Goal: Task Accomplishment & Management: Manage account settings

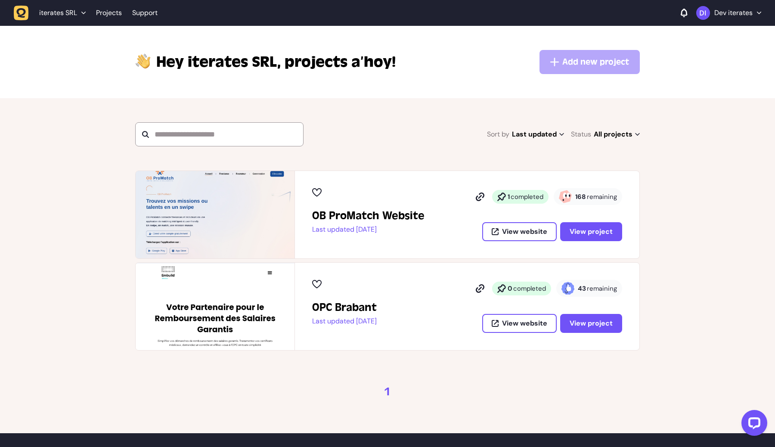
click at [719, 22] on header "iterates SRL Projects Support Dev iterates" at bounding box center [387, 13] width 775 height 26
click at [724, 15] on p "Dev iterates" at bounding box center [733, 13] width 38 height 9
click at [716, 66] on button "Log out" at bounding box center [728, 67] width 51 height 9
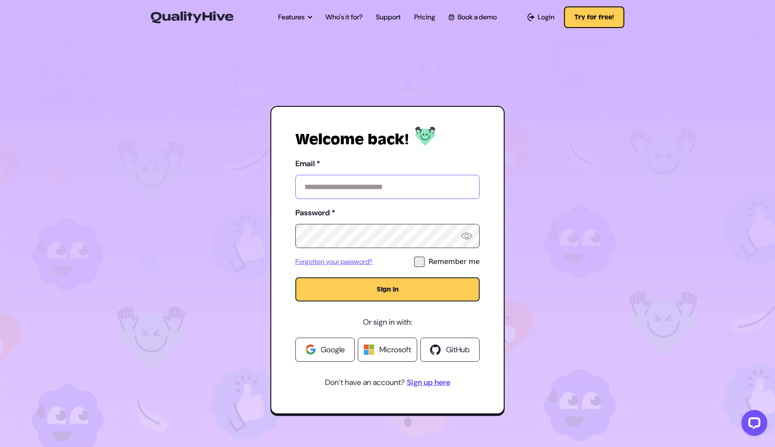
type input "**********"
click at [404, 287] on button "Sign in" at bounding box center [387, 289] width 184 height 24
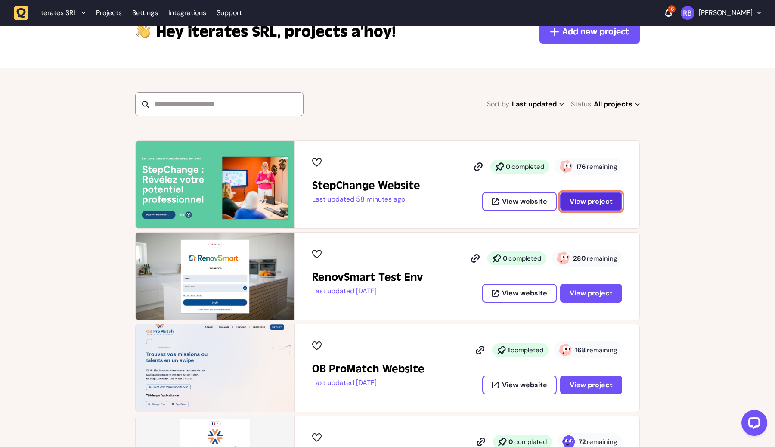
click at [584, 200] on span "View project" at bounding box center [590, 201] width 43 height 9
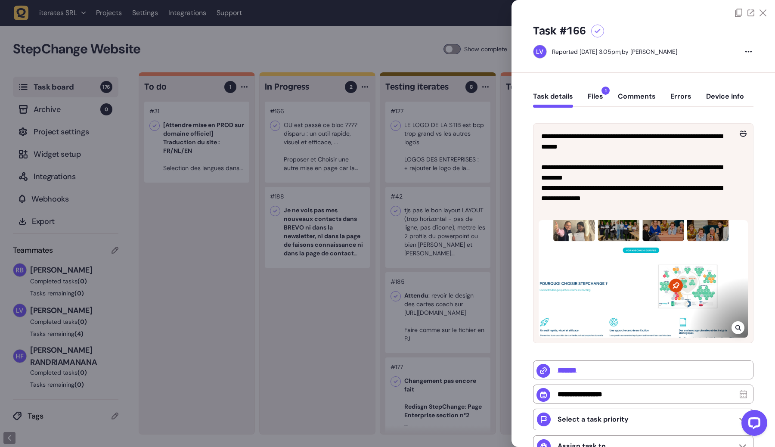
click at [736, 324] on icon at bounding box center [738, 327] width 6 height 7
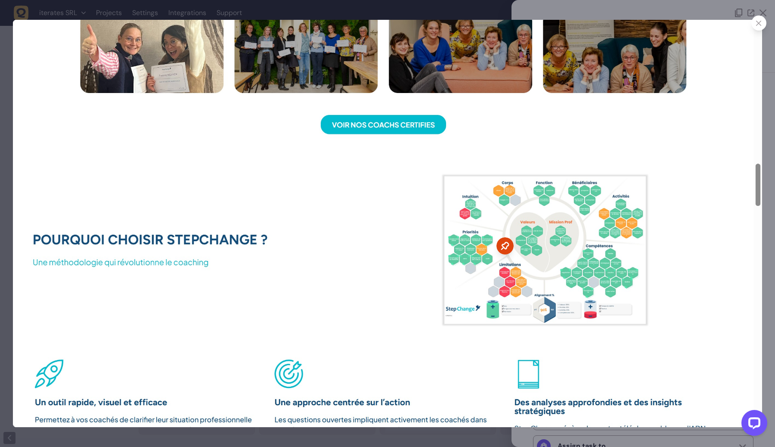
click at [716, 441] on div at bounding box center [387, 223] width 775 height 447
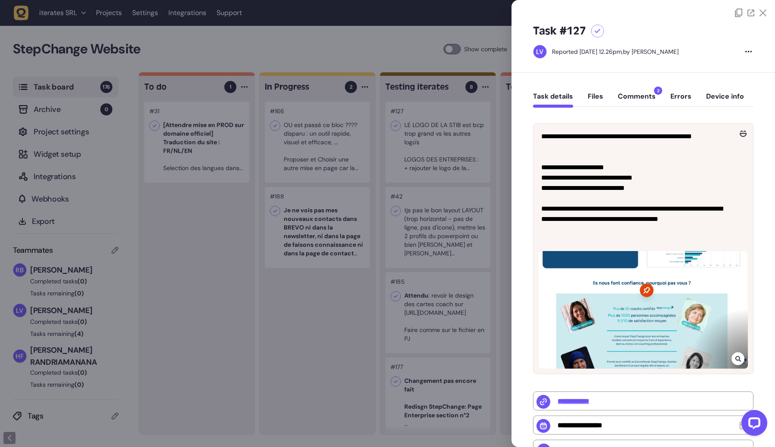
click at [735, 355] on icon at bounding box center [738, 358] width 6 height 7
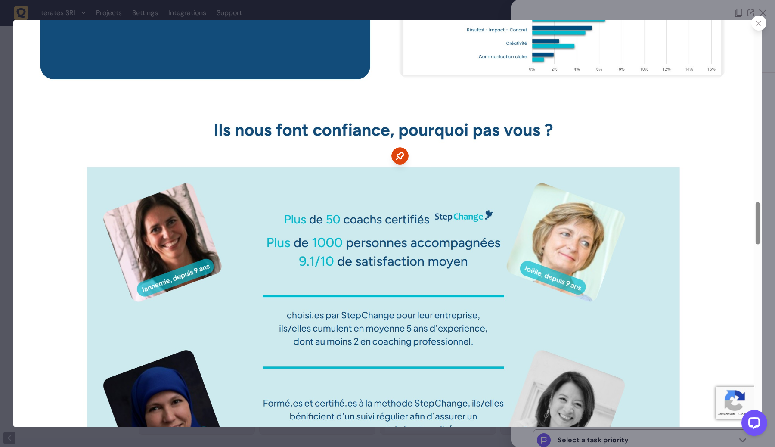
click at [645, 230] on img at bounding box center [387, 223] width 749 height 407
click at [758, 23] on icon at bounding box center [759, 24] width 6 height 6
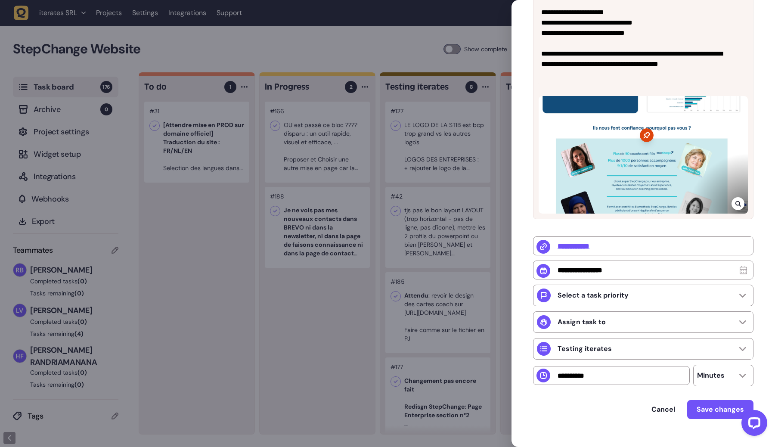
scroll to position [172, 0]
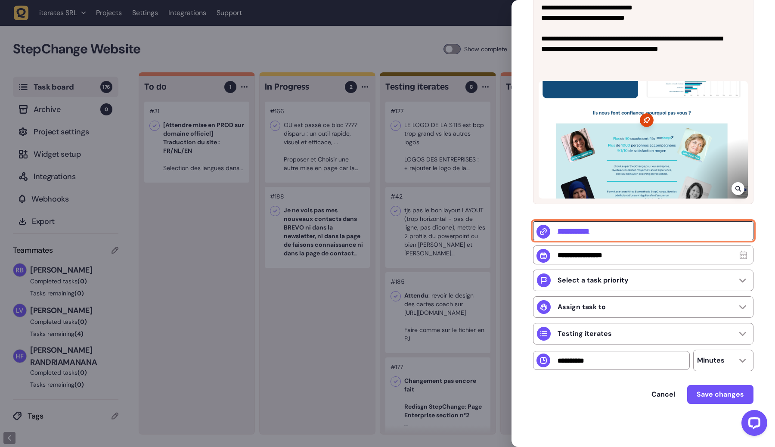
click at [596, 232] on input "**********" at bounding box center [643, 230] width 220 height 19
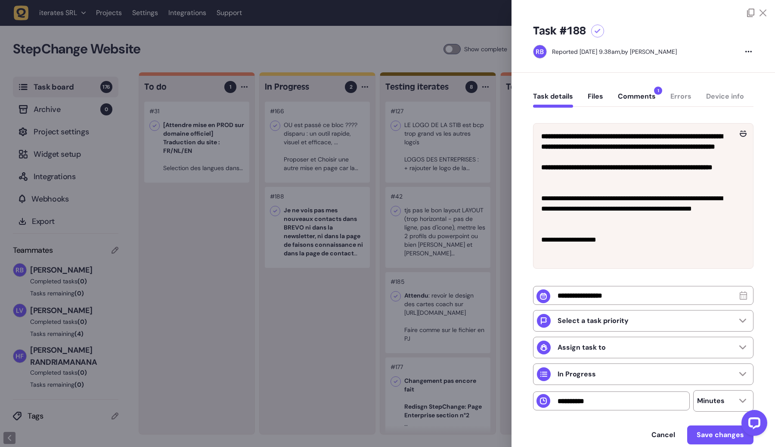
scroll to position [34, 0]
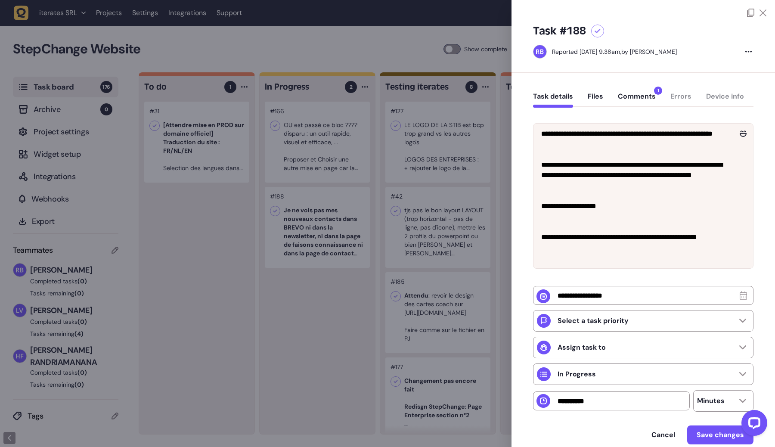
click at [627, 97] on button "Comments 1" at bounding box center [636, 99] width 38 height 15
